Goal: Navigation & Orientation: Find specific page/section

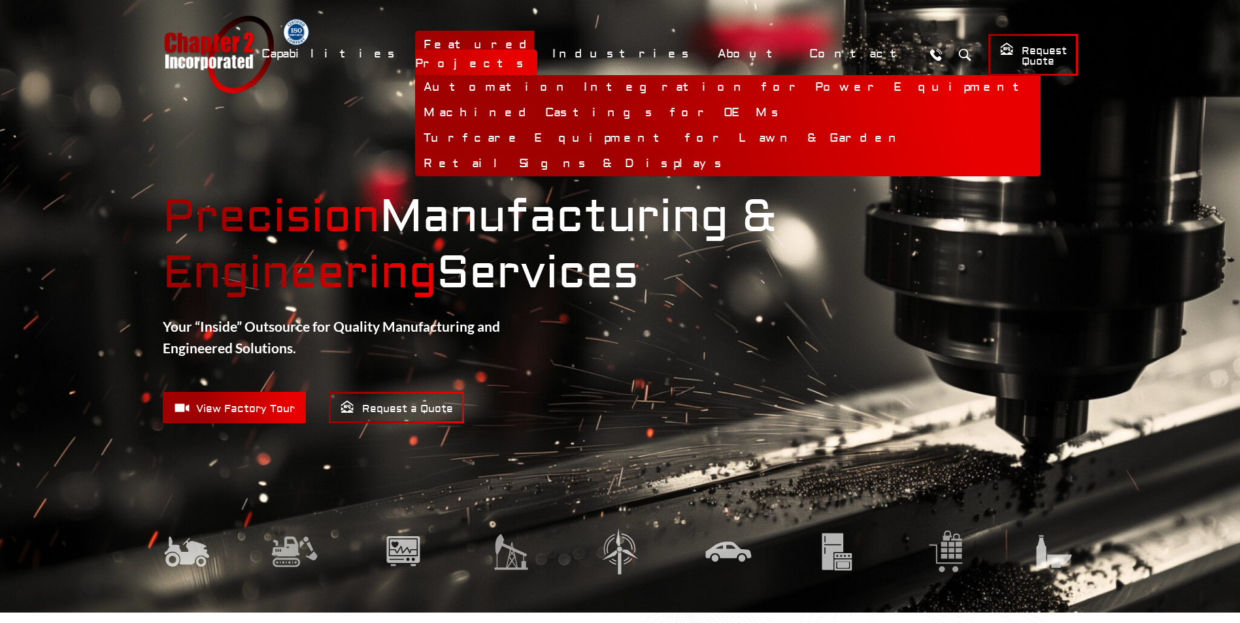
click at [596, 81] on link "Automation Integration for Power Equipment" at bounding box center [727, 87] width 625 height 25
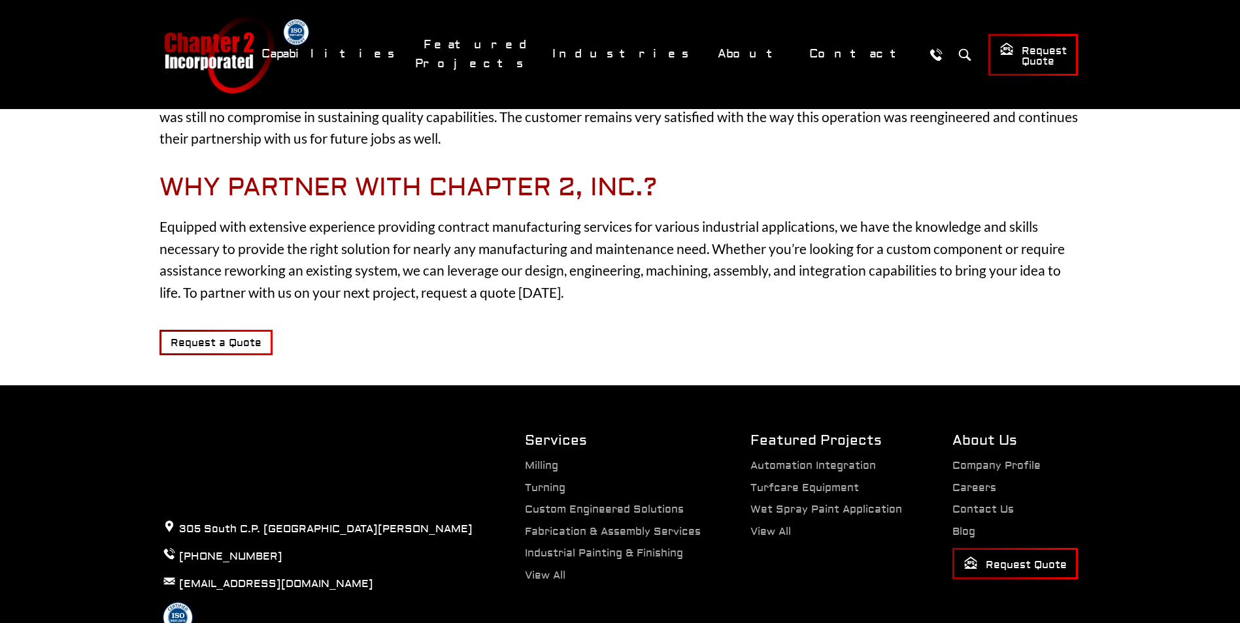
scroll to position [1314, 0]
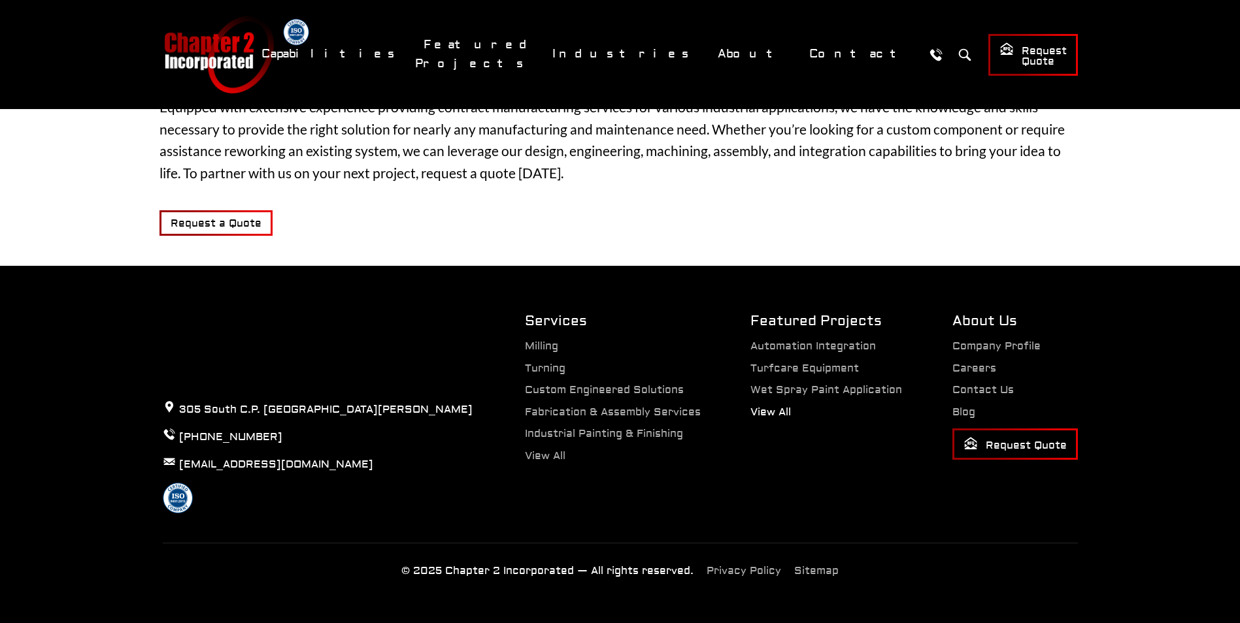
click at [787, 412] on link "View All" at bounding box center [770, 412] width 41 height 13
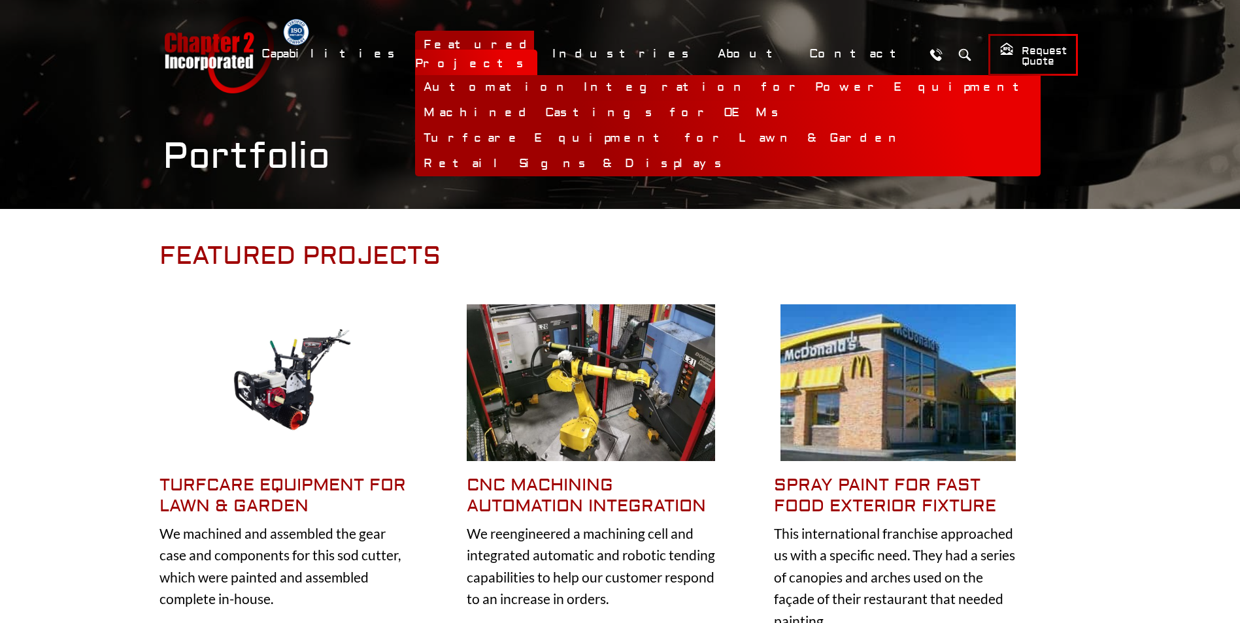
click at [640, 79] on link "Automation Integration for Power Equipment" at bounding box center [727, 87] width 625 height 25
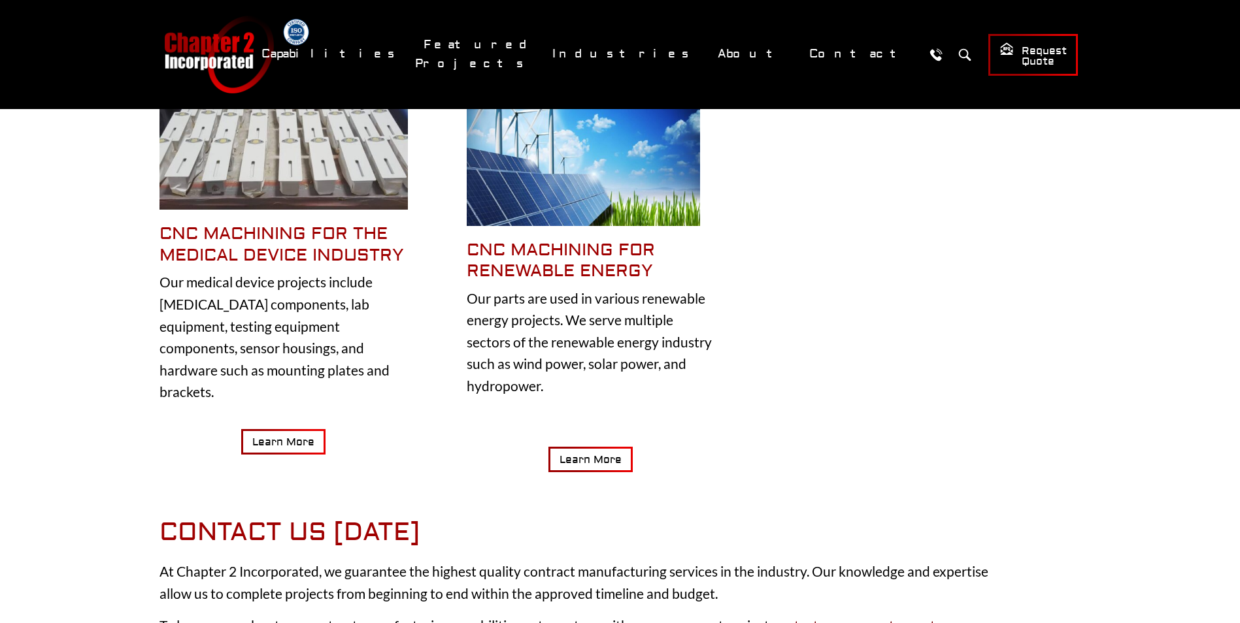
scroll to position [523, 0]
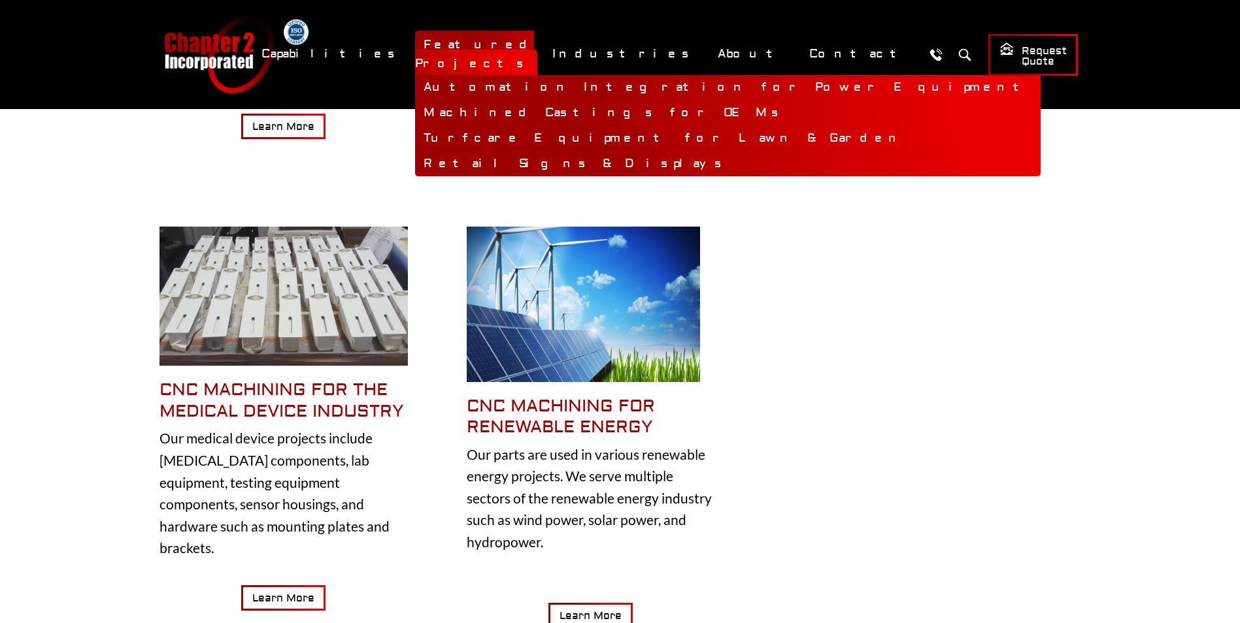
click at [603, 80] on link "Automation Integration for Power Equipment" at bounding box center [727, 87] width 625 height 25
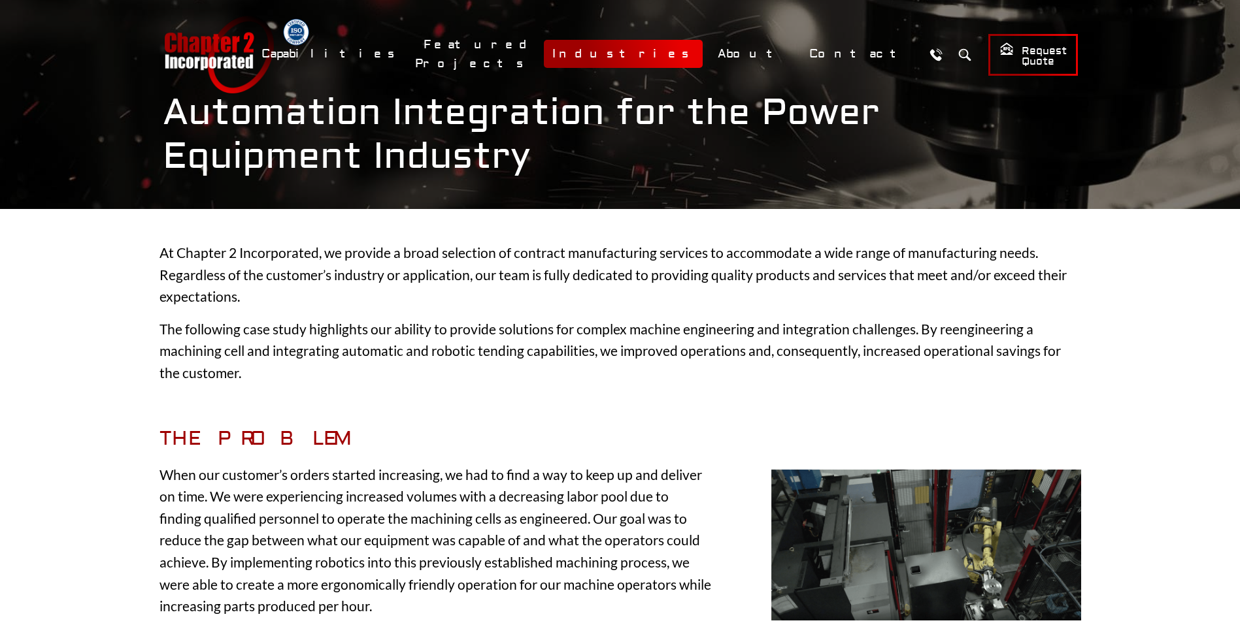
click at [703, 52] on link "Industries" at bounding box center [623, 54] width 159 height 28
